Goal: Download file/media

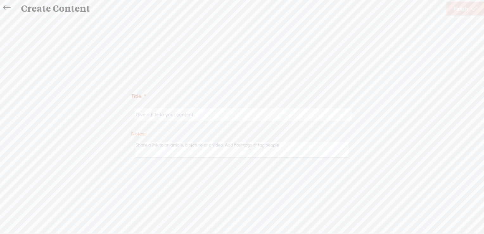
click at [151, 113] on input "text" at bounding box center [243, 114] width 217 height 12
paste input "[PERSON_NAME]"
type input "[PERSON_NAME]"
click at [458, 10] on span "Finish" at bounding box center [461, 9] width 15 height 16
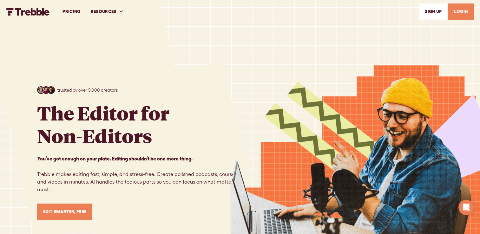
click at [463, 13] on link "LOGIN" at bounding box center [460, 11] width 26 height 16
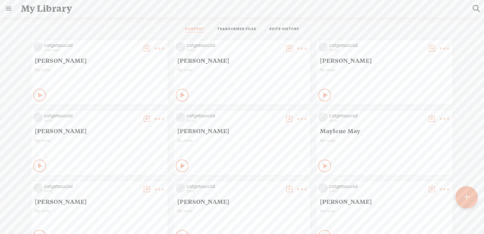
click at [468, 198] on t at bounding box center [466, 197] width 5 height 14
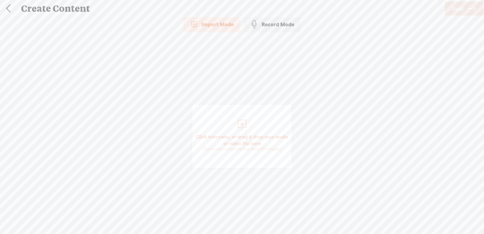
click at [230, 136] on span "browse" at bounding box center [221, 137] width 16 height 6
click at [228, 135] on span "browse" at bounding box center [221, 137] width 16 height 6
click at [460, 10] on span "Next" at bounding box center [458, 9] width 12 height 16
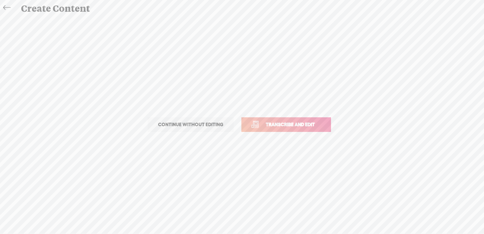
click at [293, 122] on span "Transcribe and edit" at bounding box center [290, 124] width 62 height 7
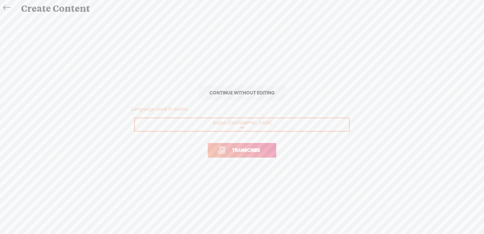
click at [243, 151] on span "Transcribe" at bounding box center [246, 149] width 41 height 7
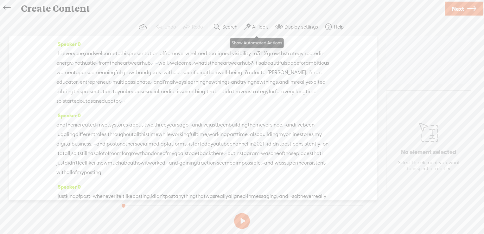
click at [261, 27] on label "AI Tools" at bounding box center [260, 27] width 16 height 6
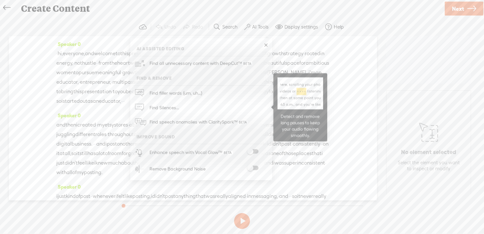
click at [259, 152] on label at bounding box center [253, 151] width 28 height 4
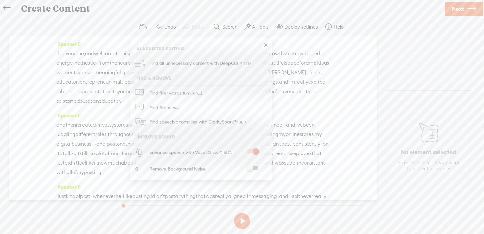
click at [256, 166] on span at bounding box center [252, 168] width 11 height 4
click at [456, 8] on span "Next" at bounding box center [458, 9] width 12 height 16
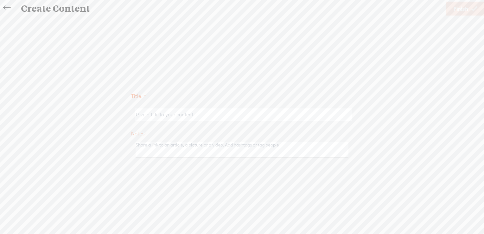
click at [153, 113] on input "text" at bounding box center [243, 114] width 217 height 12
paste input "Dr. [PERSON_NAME]"
type input "Dr. [PERSON_NAME]"
click at [463, 9] on span "Finish" at bounding box center [461, 9] width 15 height 16
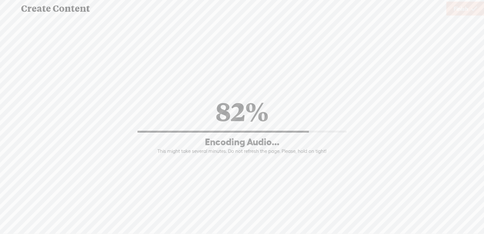
click at [345, 19] on div "Title: * Dr. Tracy Davis Notes: Save as a draft content Publish: Warning: Narra…" at bounding box center [242, 124] width 472 height 216
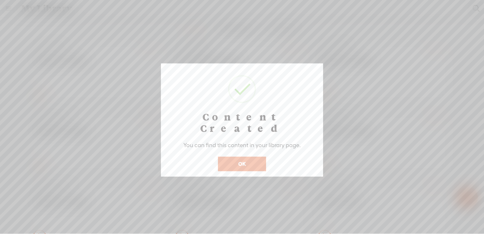
click at [255, 157] on button "OK" at bounding box center [242, 164] width 48 height 15
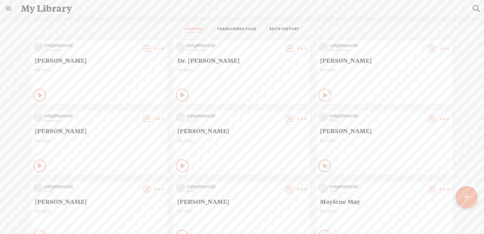
click at [156, 117] on t at bounding box center [159, 118] width 9 height 9
click at [127, 186] on link "Download as..." at bounding box center [124, 184] width 63 height 15
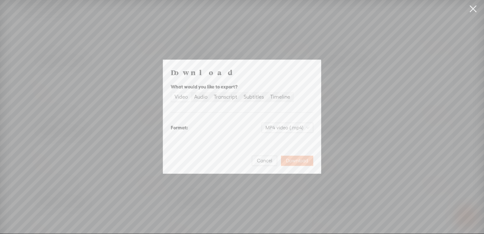
click at [295, 161] on span "Download" at bounding box center [297, 161] width 22 height 6
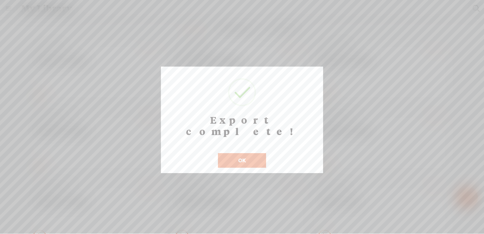
click at [251, 153] on button "OK" at bounding box center [242, 160] width 48 height 15
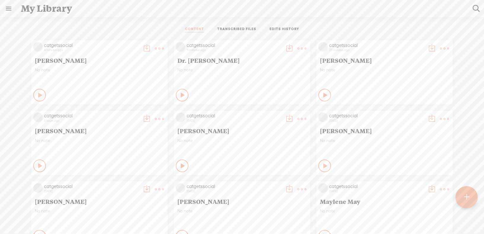
click at [441, 47] on t at bounding box center [444, 48] width 9 height 9
click at [416, 113] on link "Download as..." at bounding box center [409, 113] width 63 height 15
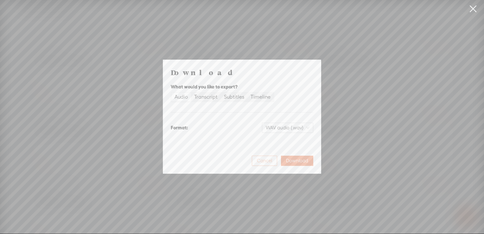
click at [264, 160] on span "Cancel" at bounding box center [264, 161] width 15 height 6
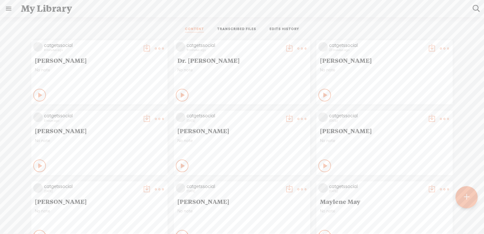
click at [441, 48] on t at bounding box center [444, 48] width 9 height 9
click at [397, 113] on link "Download as..." at bounding box center [409, 113] width 63 height 15
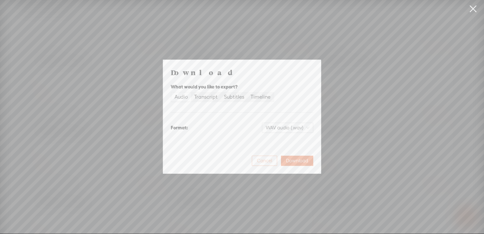
click at [263, 160] on span "Cancel" at bounding box center [264, 161] width 15 height 6
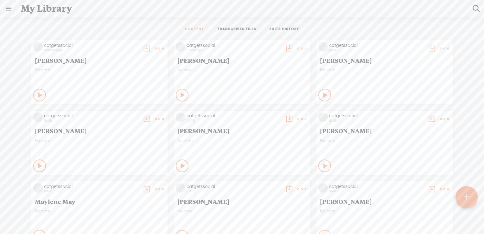
click at [469, 199] on t at bounding box center [466, 197] width 5 height 14
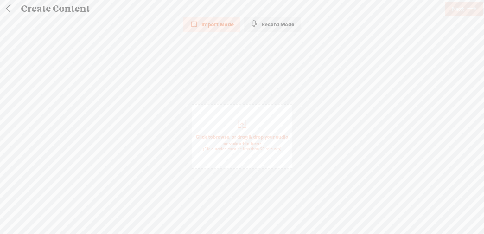
click at [225, 136] on span "browse" at bounding box center [221, 137] width 16 height 6
click at [461, 11] on span "Next" at bounding box center [458, 9] width 12 height 16
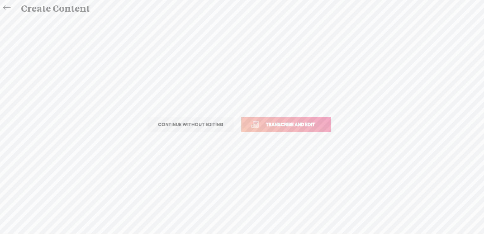
click at [318, 121] on span "Transcribe and edit" at bounding box center [290, 124] width 62 height 7
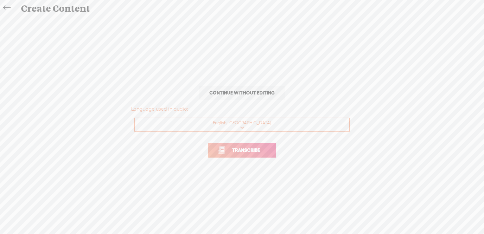
click at [221, 143] on link "Transcribe" at bounding box center [242, 150] width 68 height 15
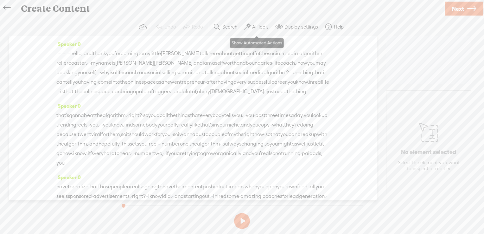
click at [261, 27] on label "AI Tools" at bounding box center [260, 27] width 16 height 6
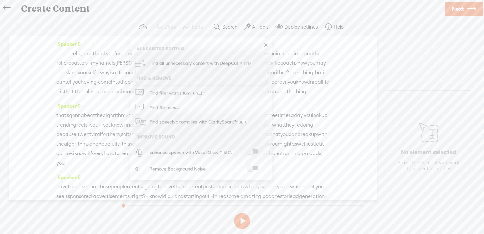
click at [254, 168] on span at bounding box center [252, 168] width 11 height 4
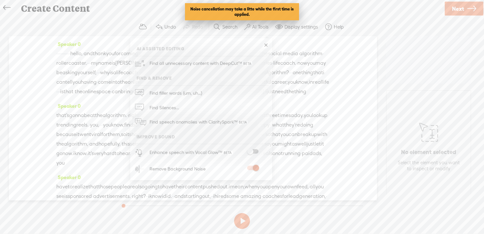
click at [256, 151] on span at bounding box center [252, 151] width 11 height 4
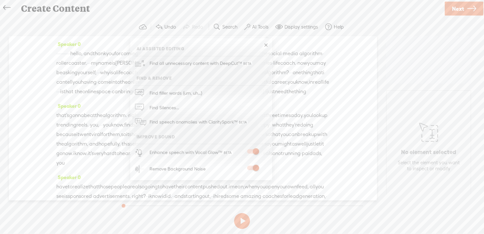
click at [465, 9] on link "Next" at bounding box center [464, 9] width 39 height 14
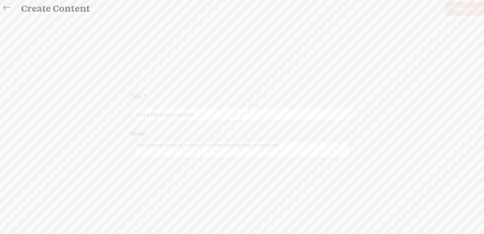
click at [159, 114] on input "text" at bounding box center [243, 114] width 217 height 12
paste input "[PERSON_NAME]"
type input "[PERSON_NAME]"
click at [468, 8] on span "Finish" at bounding box center [461, 9] width 15 height 16
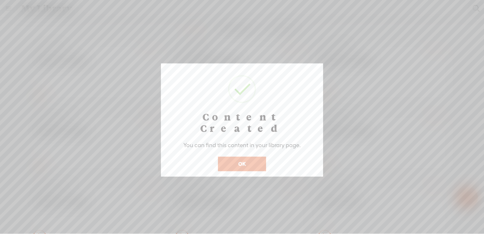
click at [243, 157] on button "OK" at bounding box center [242, 164] width 48 height 15
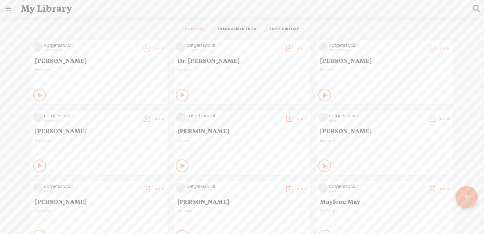
click at [470, 197] on div at bounding box center [467, 197] width 22 height 22
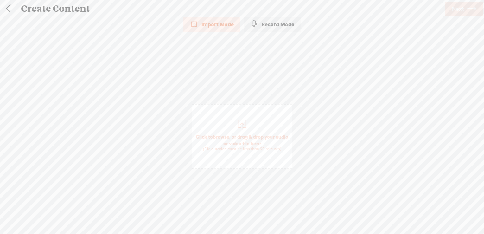
click at [230, 138] on span "browse" at bounding box center [221, 137] width 16 height 6
click at [456, 8] on span "Next" at bounding box center [458, 9] width 12 height 16
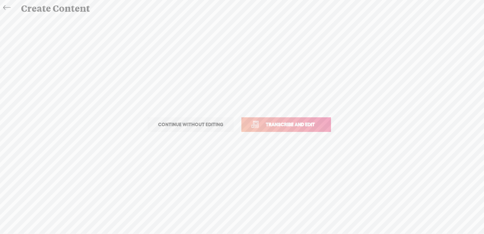
click at [301, 124] on span "Transcribe and edit" at bounding box center [290, 124] width 62 height 7
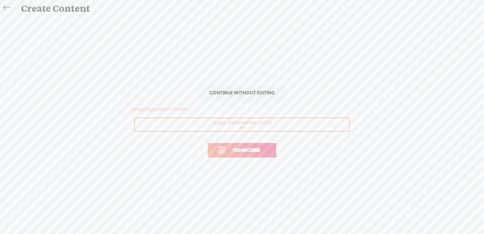
click at [254, 151] on span "Transcribe" at bounding box center [246, 149] width 41 height 7
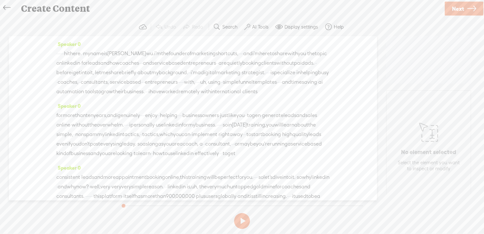
click at [37, 146] on div "Speaker 0 · · · · · · hi there. · my name is tiffany wu. i'm the founder of mar…" at bounding box center [193, 118] width 368 height 164
click at [256, 29] on label "AI Tools" at bounding box center [260, 27] width 16 height 6
click at [256, 152] on span at bounding box center [252, 151] width 11 height 4
click at [257, 166] on span at bounding box center [252, 168] width 11 height 4
click at [458, 10] on span "Next" at bounding box center [458, 9] width 12 height 16
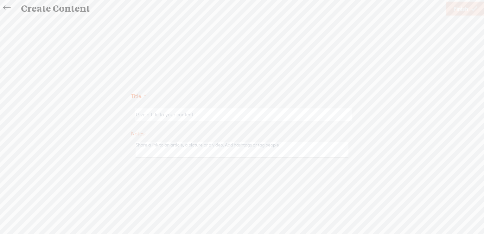
click at [182, 114] on input "text" at bounding box center [243, 114] width 217 height 12
paste input "[PERSON_NAME]"
type input "[PERSON_NAME]"
click at [469, 8] on link "Finish" at bounding box center [466, 9] width 38 height 14
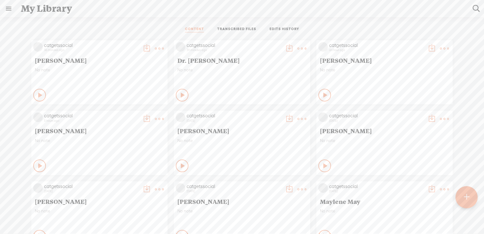
click at [440, 46] on t at bounding box center [444, 48] width 9 height 9
click at [404, 113] on link "Download as..." at bounding box center [409, 113] width 63 height 15
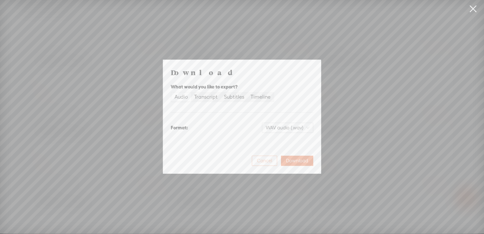
click at [269, 165] on button "Cancel" at bounding box center [264, 161] width 25 height 10
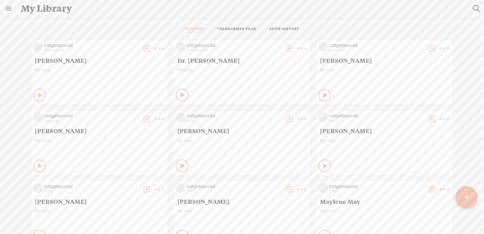
click at [298, 46] on t at bounding box center [302, 48] width 9 height 9
click at [261, 114] on link "Download as..." at bounding box center [267, 113] width 63 height 15
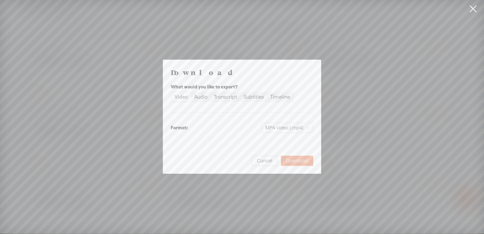
click at [180, 96] on div "Video" at bounding box center [181, 97] width 13 height 9
click at [172, 93] on input "Video" at bounding box center [172, 93] width 0 height 0
click at [296, 161] on span "Download" at bounding box center [297, 161] width 22 height 6
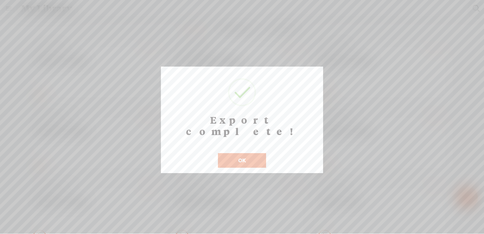
click at [236, 155] on button "OK" at bounding box center [242, 160] width 48 height 15
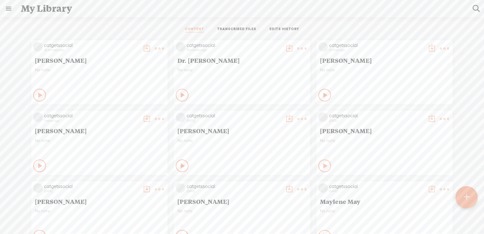
click at [155, 46] on t at bounding box center [159, 48] width 9 height 9
click at [141, 115] on link "Download as..." at bounding box center [124, 113] width 63 height 15
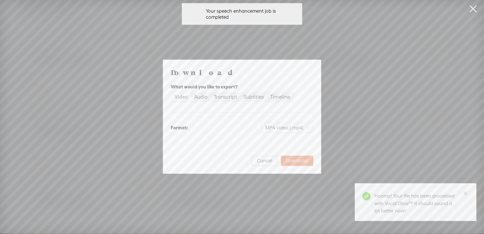
click at [181, 94] on div "Video" at bounding box center [181, 97] width 13 height 9
click at [172, 93] on input "Video" at bounding box center [172, 93] width 0 height 0
click at [298, 160] on span "Download" at bounding box center [297, 161] width 22 height 6
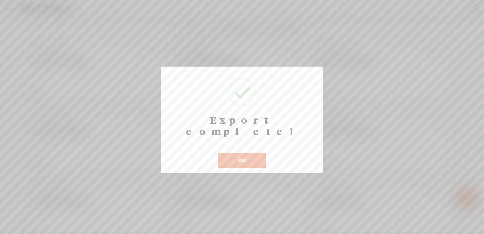
drag, startPoint x: 251, startPoint y: 148, endPoint x: 259, endPoint y: 146, distance: 8.1
click at [251, 153] on button "OK" at bounding box center [242, 160] width 48 height 15
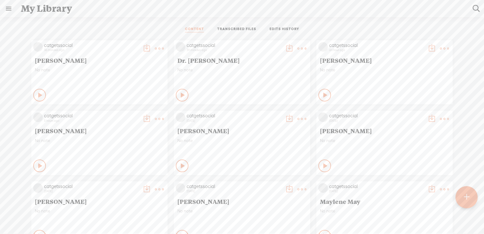
click at [440, 47] on t at bounding box center [444, 48] width 9 height 9
click at [398, 113] on link "Download as..." at bounding box center [409, 113] width 63 height 15
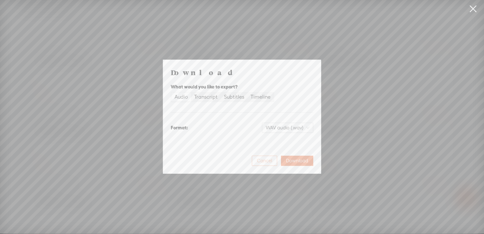
click at [262, 161] on span "Cancel" at bounding box center [264, 161] width 15 height 6
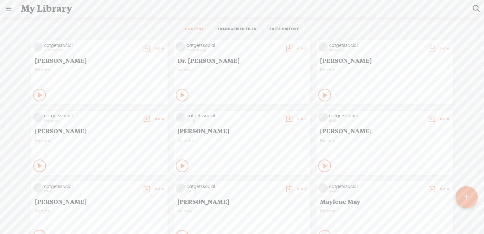
click at [440, 47] on t at bounding box center [444, 48] width 9 height 9
click at [405, 68] on link "Edit" at bounding box center [409, 69] width 63 height 15
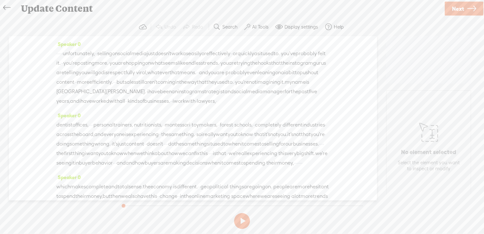
click at [262, 26] on label "AI Tools" at bounding box center [260, 27] width 16 height 6
click at [261, 26] on label "AI Tools" at bounding box center [260, 27] width 16 height 6
click at [461, 7] on span "Next" at bounding box center [458, 9] width 12 height 16
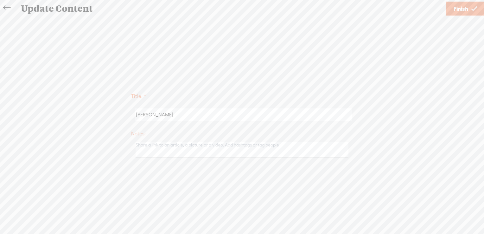
click at [465, 11] on span "Finish" at bounding box center [461, 9] width 15 height 16
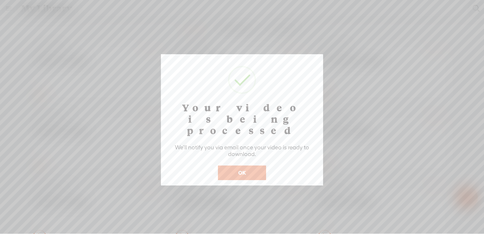
click at [239, 165] on button "OK" at bounding box center [242, 172] width 48 height 15
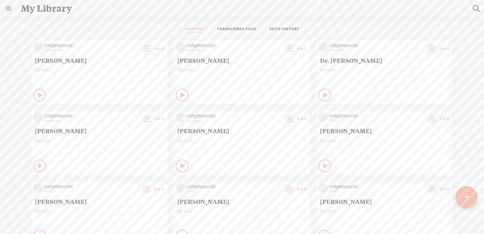
click at [155, 46] on t at bounding box center [159, 48] width 9 height 9
click at [131, 113] on link "Download as..." at bounding box center [124, 113] width 63 height 15
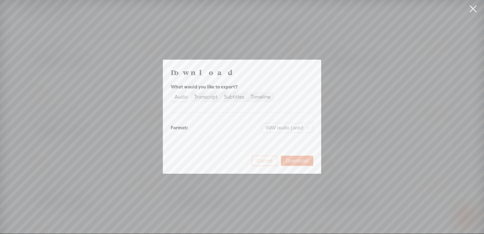
click at [267, 161] on span "Cancel" at bounding box center [264, 161] width 15 height 6
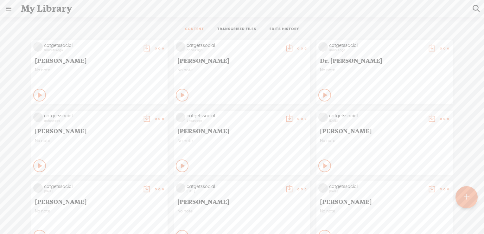
click at [155, 115] on t at bounding box center [159, 118] width 9 height 9
drag, startPoint x: 141, startPoint y: 20, endPoint x: 139, endPoint y: 2, distance: 17.9
click at [141, 17] on div "CONTENT TRANSCRIBED FILES EDITS HISTORY All All Drafts On-air Scheduled All Dra…" at bounding box center [242, 138] width 484 height 242
click at [155, 48] on t at bounding box center [159, 48] width 9 height 9
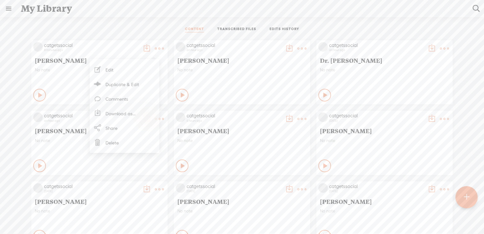
click at [162, 17] on div "CONTENT TRANSCRIBED FILES EDITS HISTORY All All Drafts On-air Scheduled All Dra…" at bounding box center [242, 138] width 484 height 242
click at [155, 118] on t at bounding box center [159, 118] width 9 height 9
click at [133, 183] on link "Download as..." at bounding box center [124, 184] width 63 height 15
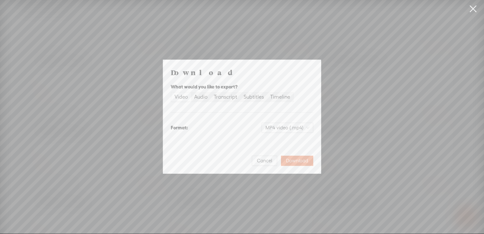
click at [177, 97] on div "Video" at bounding box center [181, 97] width 13 height 9
click at [172, 93] on input "Video" at bounding box center [172, 93] width 0 height 0
click at [294, 161] on span "Download" at bounding box center [297, 161] width 22 height 6
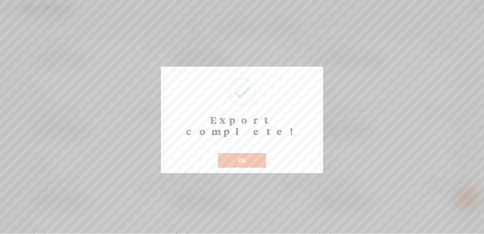
click at [241, 153] on button "OK" at bounding box center [242, 160] width 48 height 15
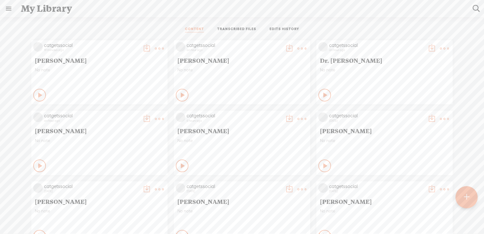
click at [155, 48] on t at bounding box center [159, 48] width 9 height 9
click at [128, 112] on link "Download as..." at bounding box center [124, 113] width 63 height 15
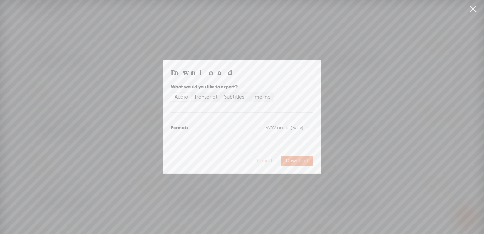
click at [260, 161] on span "Cancel" at bounding box center [264, 161] width 15 height 6
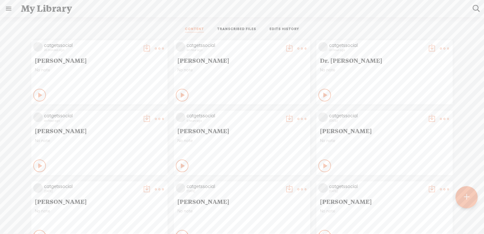
click at [155, 45] on t at bounding box center [159, 48] width 9 height 9
click at [115, 111] on link "Download as..." at bounding box center [124, 113] width 63 height 15
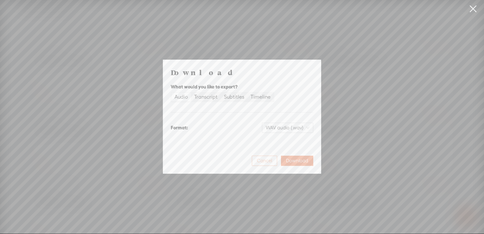
click at [266, 159] on span "Cancel" at bounding box center [264, 161] width 15 height 6
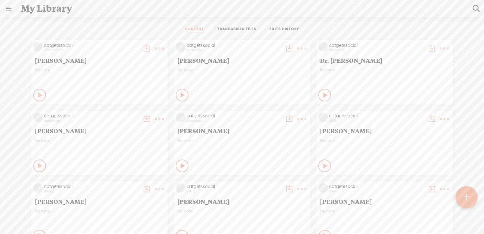
click at [155, 49] on t at bounding box center [159, 48] width 9 height 9
click at [120, 110] on link "Download as..." at bounding box center [124, 113] width 63 height 15
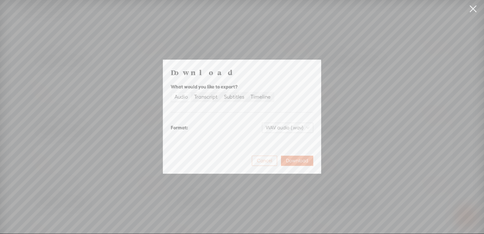
click at [261, 163] on span "Cancel" at bounding box center [264, 161] width 15 height 6
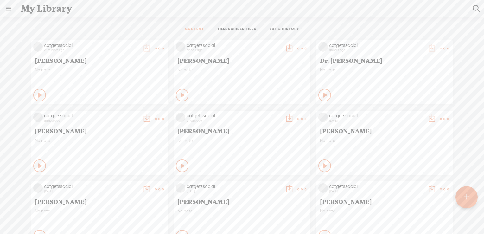
click at [155, 46] on t at bounding box center [159, 48] width 9 height 9
click at [126, 113] on link "Download as..." at bounding box center [124, 113] width 63 height 15
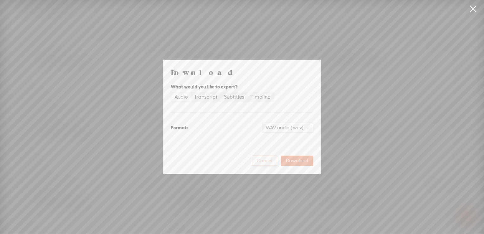
click at [264, 160] on span "Cancel" at bounding box center [264, 161] width 15 height 6
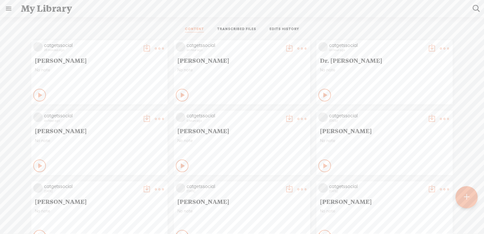
click at [155, 46] on t at bounding box center [159, 48] width 9 height 9
click at [117, 112] on link "Download as..." at bounding box center [124, 113] width 63 height 15
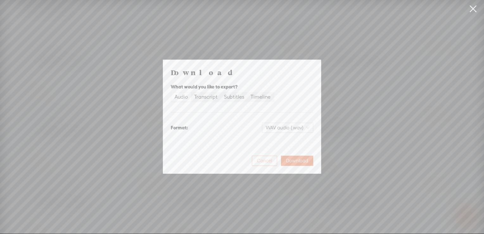
click at [268, 161] on span "Cancel" at bounding box center [264, 161] width 15 height 6
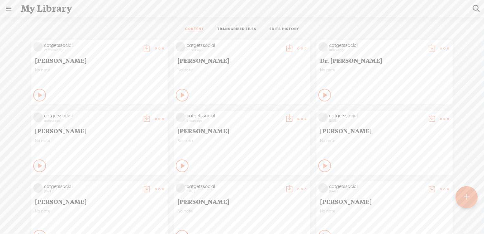
click at [155, 47] on t at bounding box center [159, 48] width 9 height 9
click at [152, 19] on div "CONTENT TRANSCRIBED FILES EDITS HISTORY All All Drafts On-air Scheduled All Dra…" at bounding box center [242, 138] width 484 height 242
click at [156, 44] on t at bounding box center [159, 48] width 9 height 9
click at [130, 114] on link "Download as..." at bounding box center [124, 113] width 63 height 15
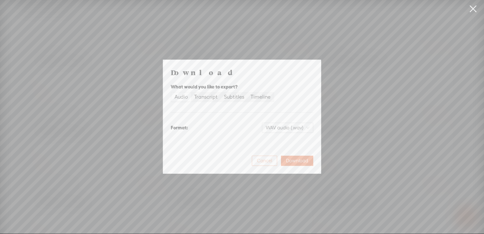
click at [266, 162] on span "Cancel" at bounding box center [264, 161] width 15 height 6
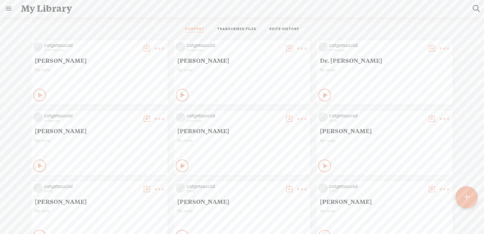
click at [155, 49] on t at bounding box center [159, 48] width 9 height 9
click at [123, 109] on link "Download as..." at bounding box center [124, 113] width 63 height 15
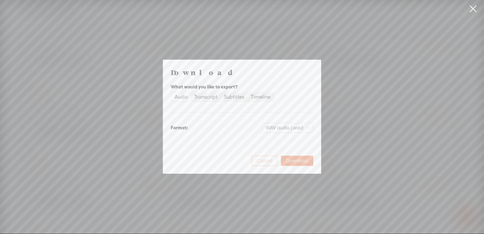
click at [268, 159] on span "Cancel" at bounding box center [264, 161] width 15 height 6
